Goal: Information Seeking & Learning: Find specific page/section

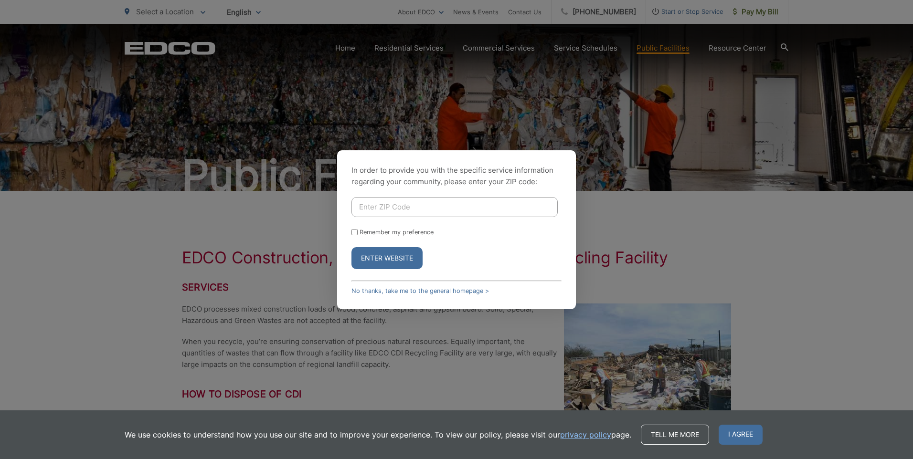
click at [605, 242] on div "In order to provide you with the specific service information regarding your co…" at bounding box center [456, 229] width 913 height 459
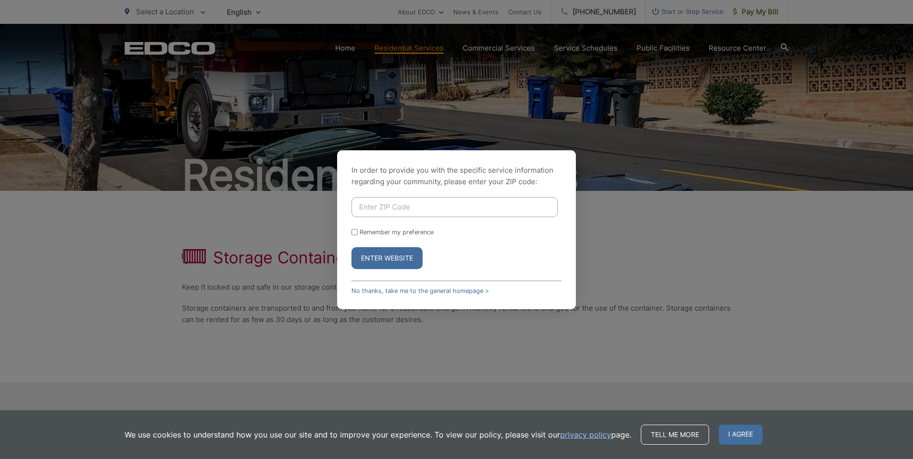
click at [394, 207] on input "Enter ZIP Code" at bounding box center [455, 207] width 206 height 20
type input "90713"
click at [384, 259] on button "Enter Website" at bounding box center [387, 258] width 71 height 22
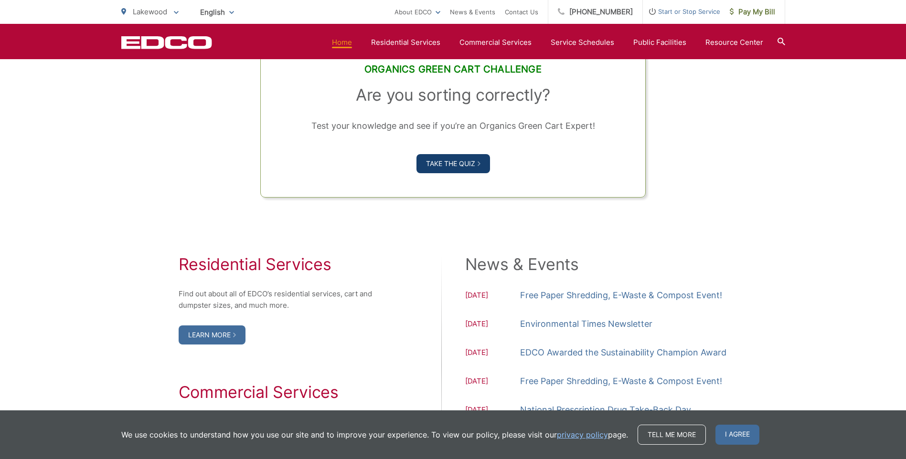
scroll to position [955, 0]
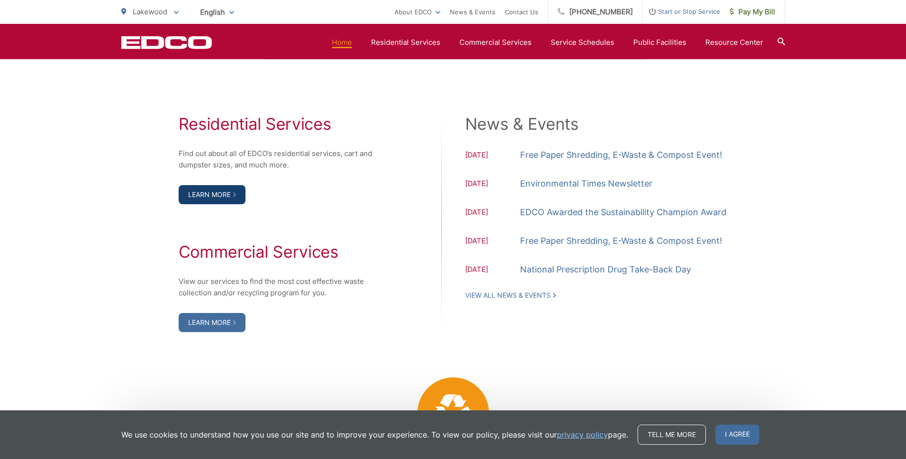
click at [212, 196] on link "Learn More" at bounding box center [212, 194] width 67 height 19
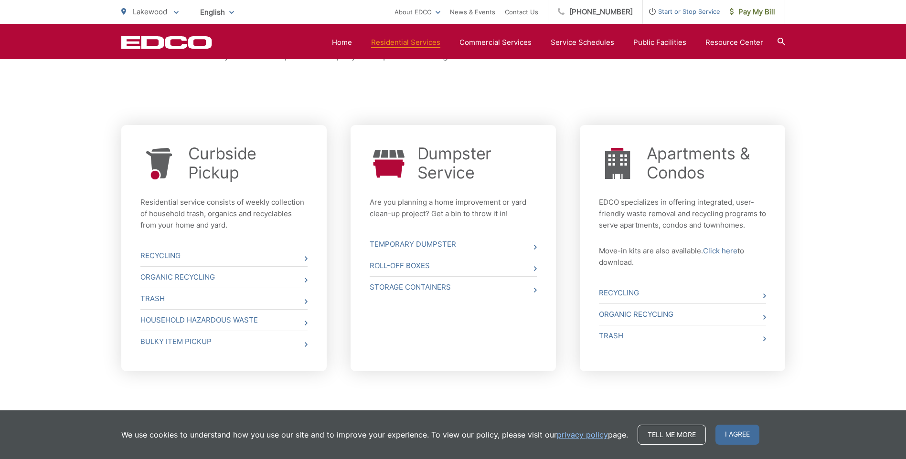
scroll to position [319, 0]
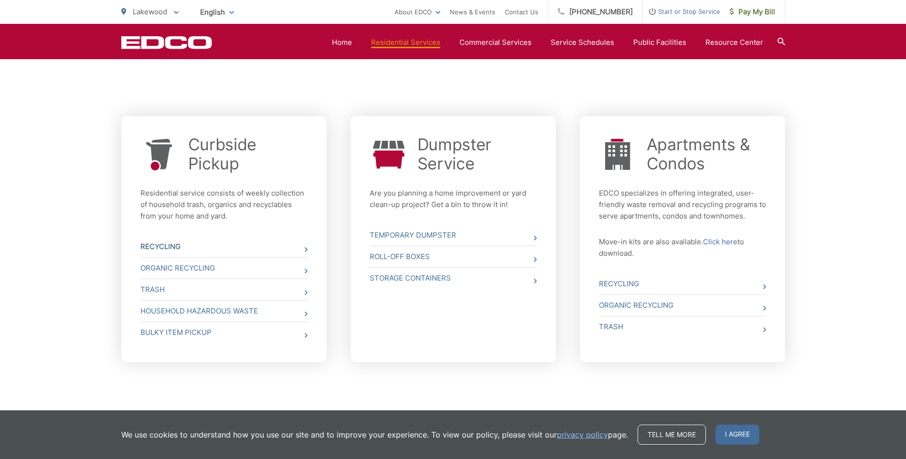
click at [163, 250] on link "Recycling" at bounding box center [223, 246] width 167 height 21
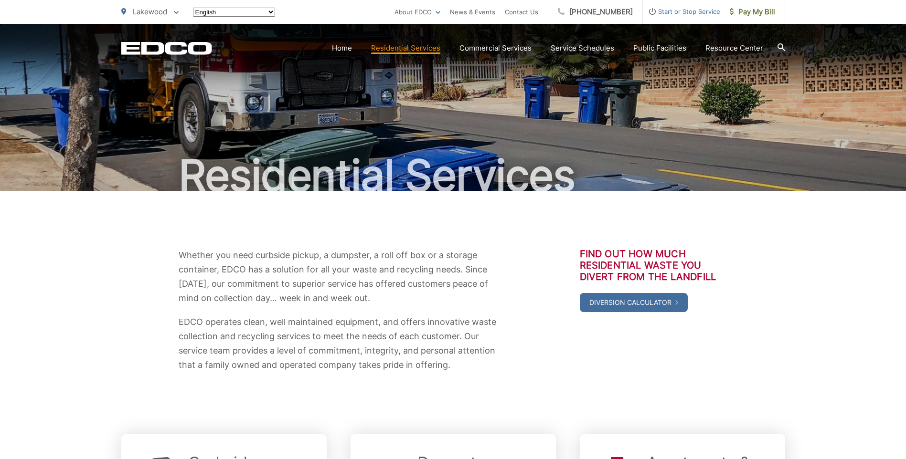
scroll to position [317, 0]
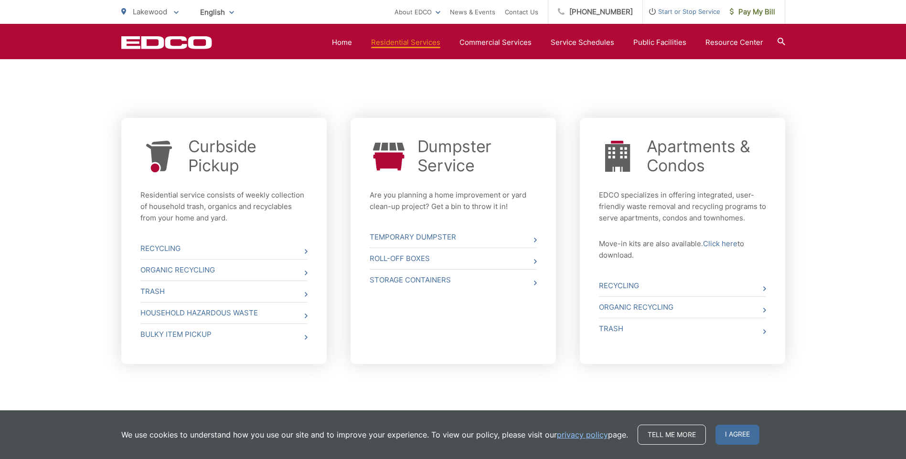
click at [308, 251] on div "Curbside Pickup Residential service consists of weekly collection of household …" at bounding box center [223, 241] width 205 height 246
click at [305, 253] on icon at bounding box center [306, 251] width 3 height 5
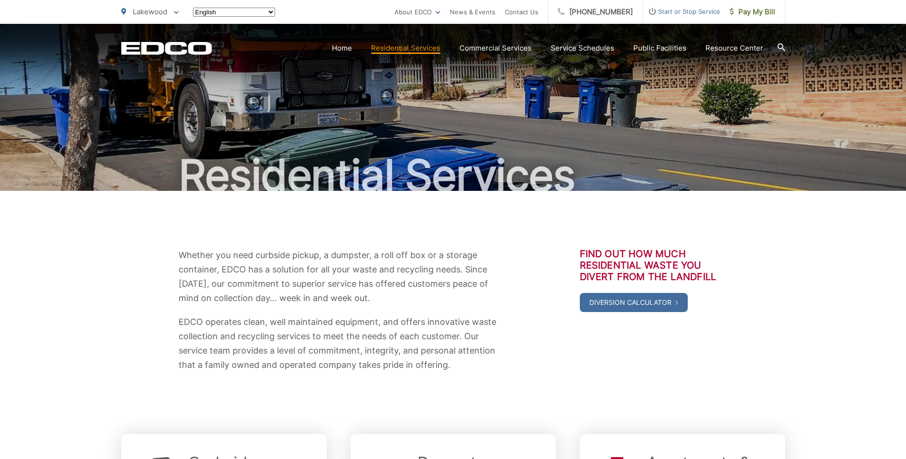
scroll to position [315, 0]
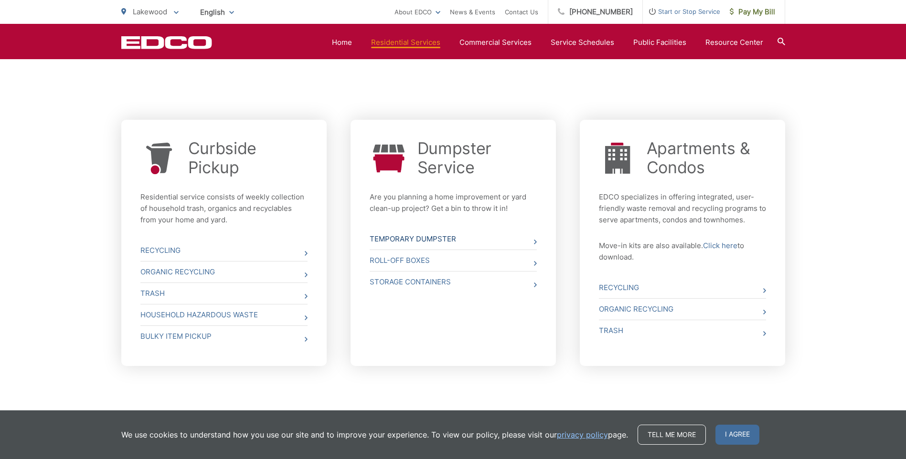
click at [534, 244] on icon at bounding box center [535, 242] width 3 height 5
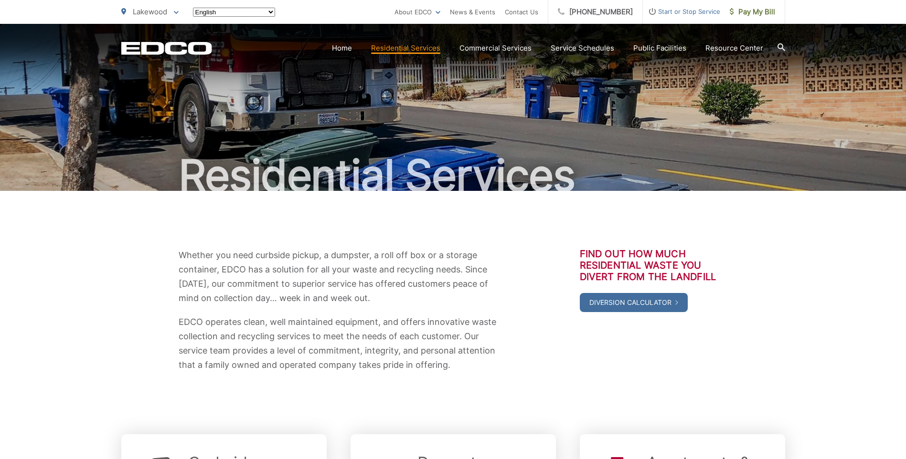
scroll to position [315, 0]
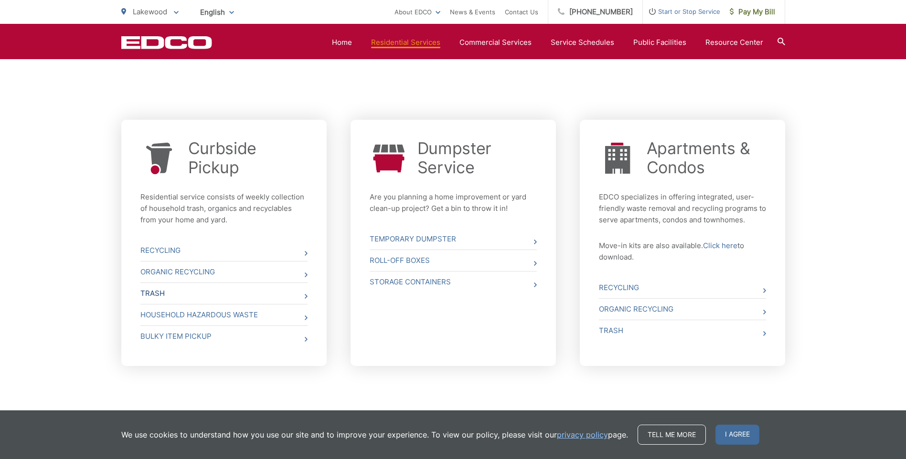
click at [305, 296] on icon at bounding box center [306, 296] width 3 height 5
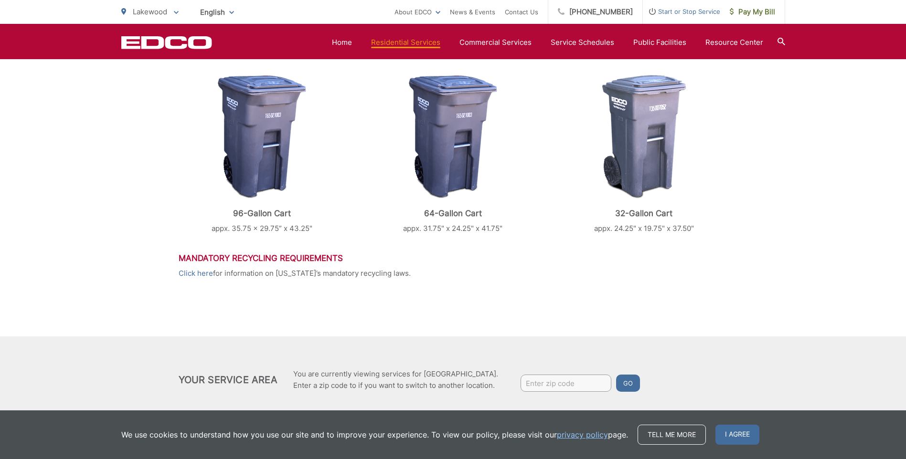
scroll to position [417, 0]
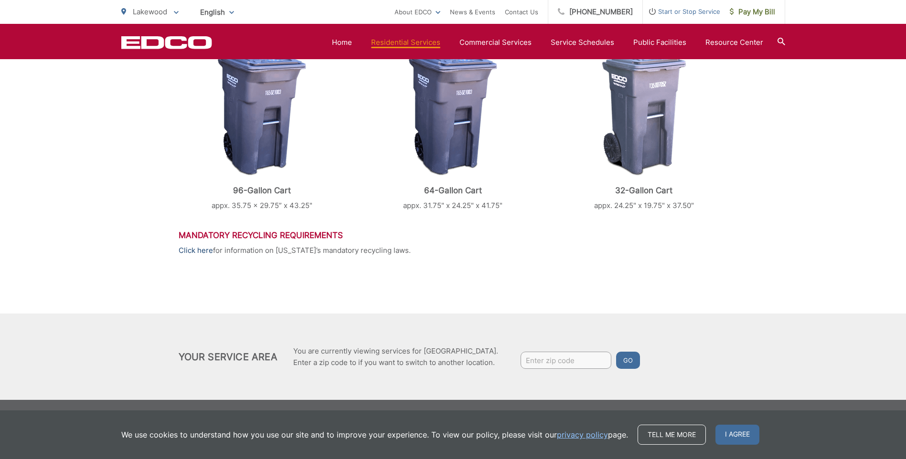
click at [195, 253] on link "Click here" at bounding box center [196, 250] width 34 height 11
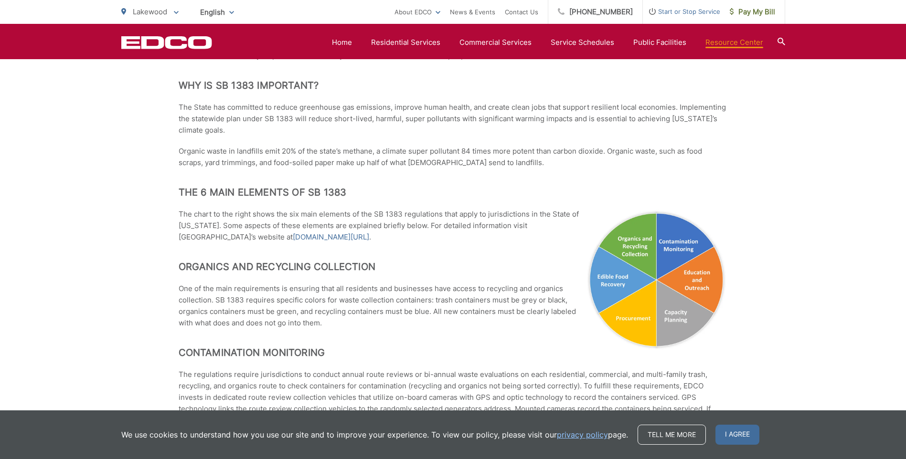
scroll to position [159, 0]
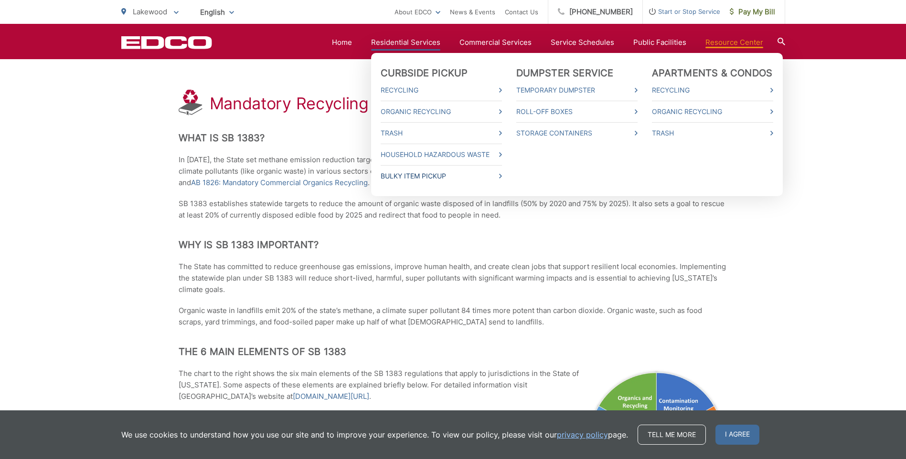
click at [502, 178] on icon at bounding box center [500, 176] width 3 height 5
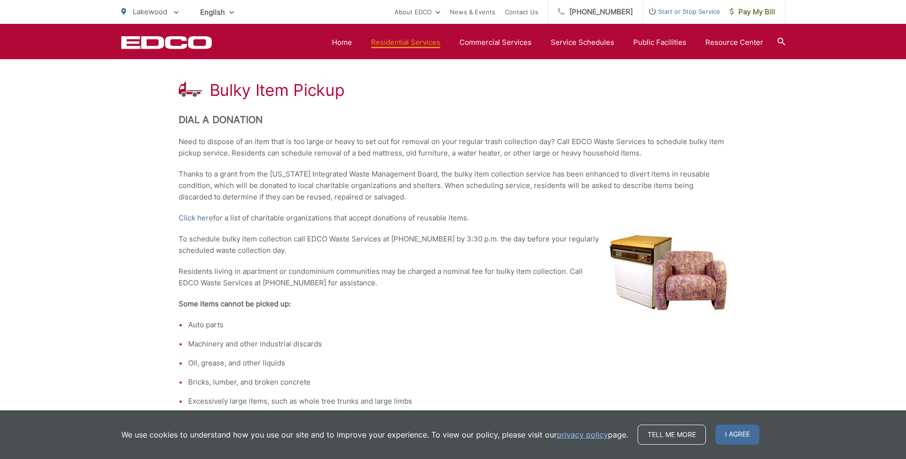
scroll to position [159, 0]
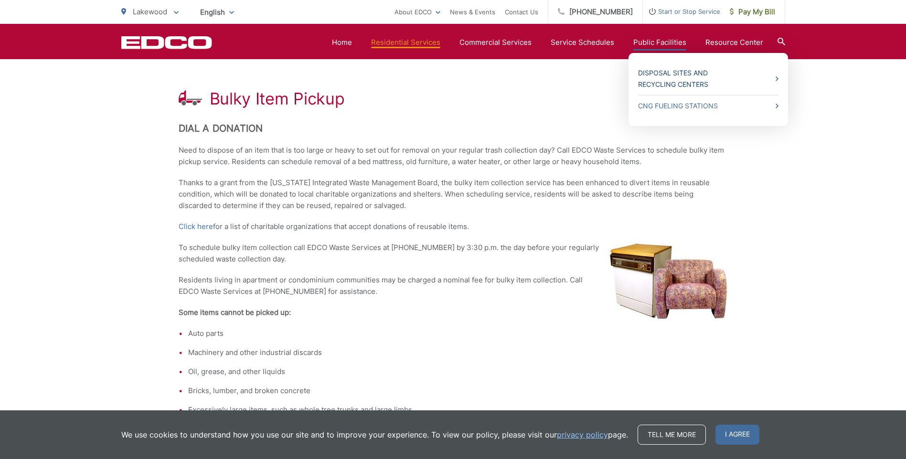
click at [681, 71] on link "Disposal Sites and Recycling Centers" at bounding box center [708, 78] width 140 height 23
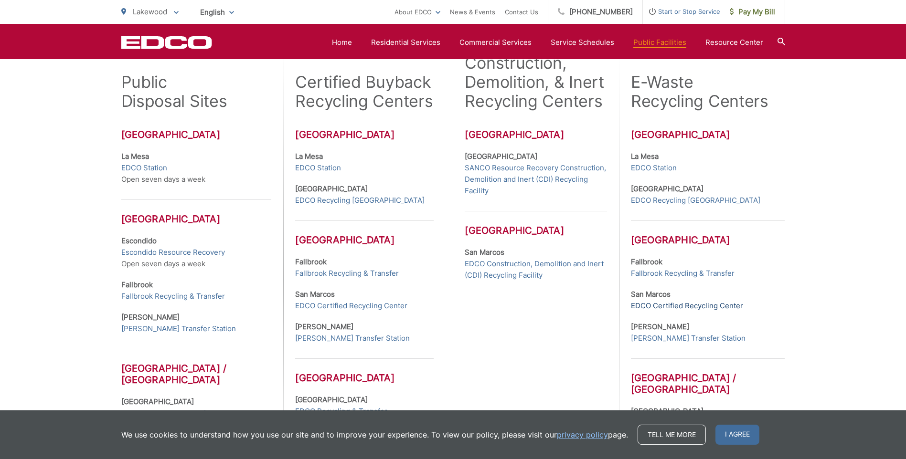
scroll to position [440, 0]
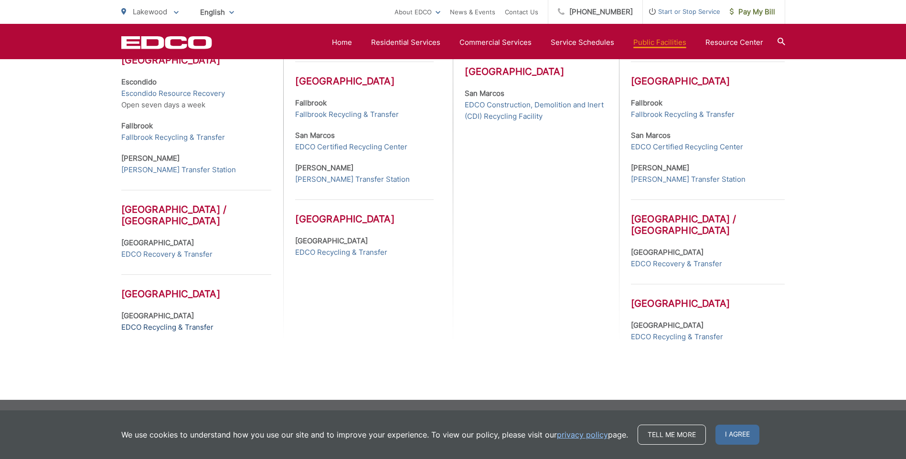
click at [176, 325] on link "EDCO Recycling & Transfer" at bounding box center [167, 327] width 92 height 11
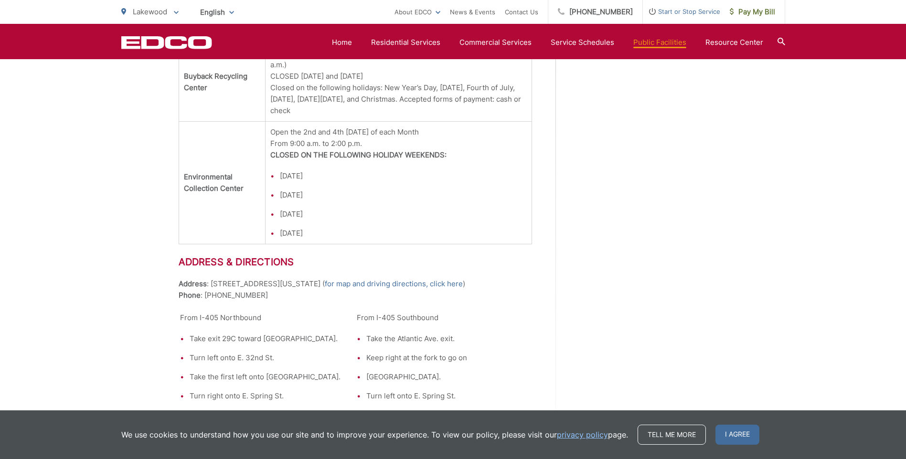
scroll to position [1274, 0]
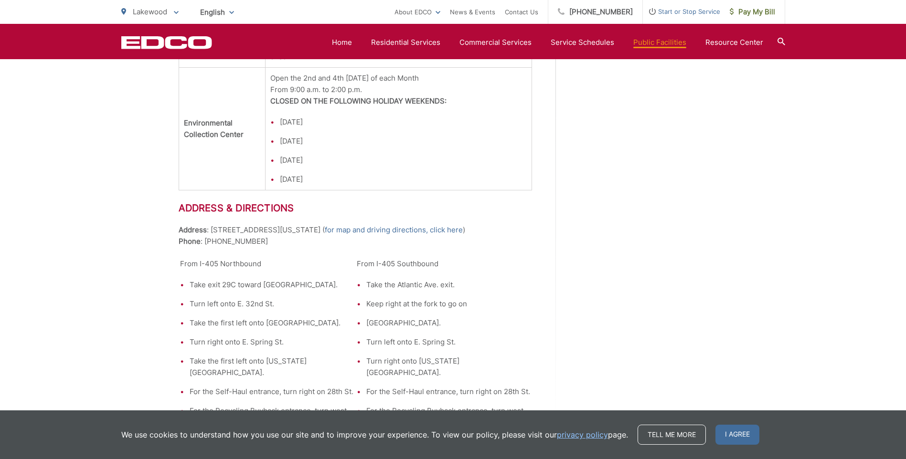
drag, startPoint x: 213, startPoint y: 469, endPoint x: 74, endPoint y: 480, distance: 139.5
